Goal: Navigation & Orientation: Understand site structure

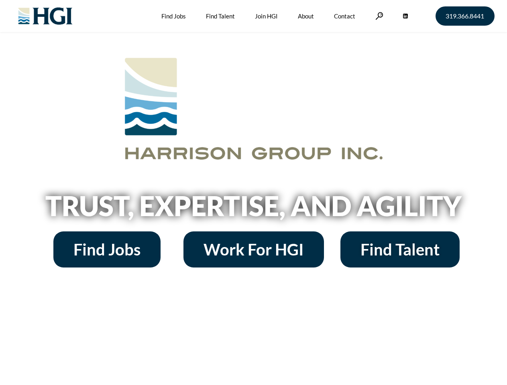
click at [253, 193] on h2 "Trust, Expertise, and Agility" at bounding box center [254, 205] width 458 height 27
click at [378, 16] on link at bounding box center [379, 16] width 8 height 8
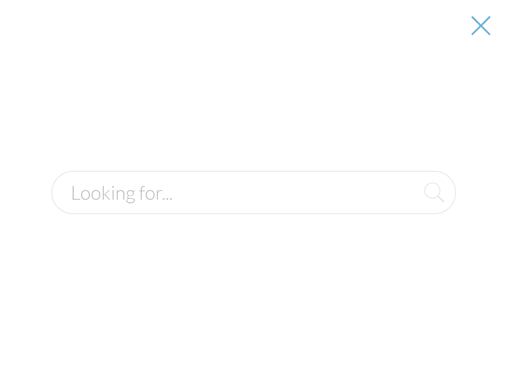
click at [253, 209] on h2 "Trust, Expertise, and Agility" at bounding box center [254, 205] width 458 height 27
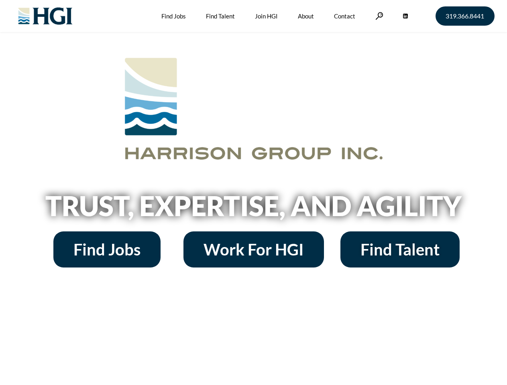
click at [253, 193] on h2 "Trust, Expertise, and Agility" at bounding box center [254, 205] width 458 height 27
click at [378, 16] on link at bounding box center [379, 16] width 8 height 8
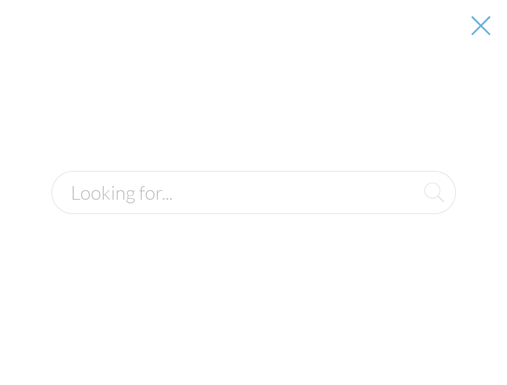
click at [253, 209] on h2 "Trust, Expertise, and Agility" at bounding box center [254, 205] width 458 height 27
